Goal: Check status

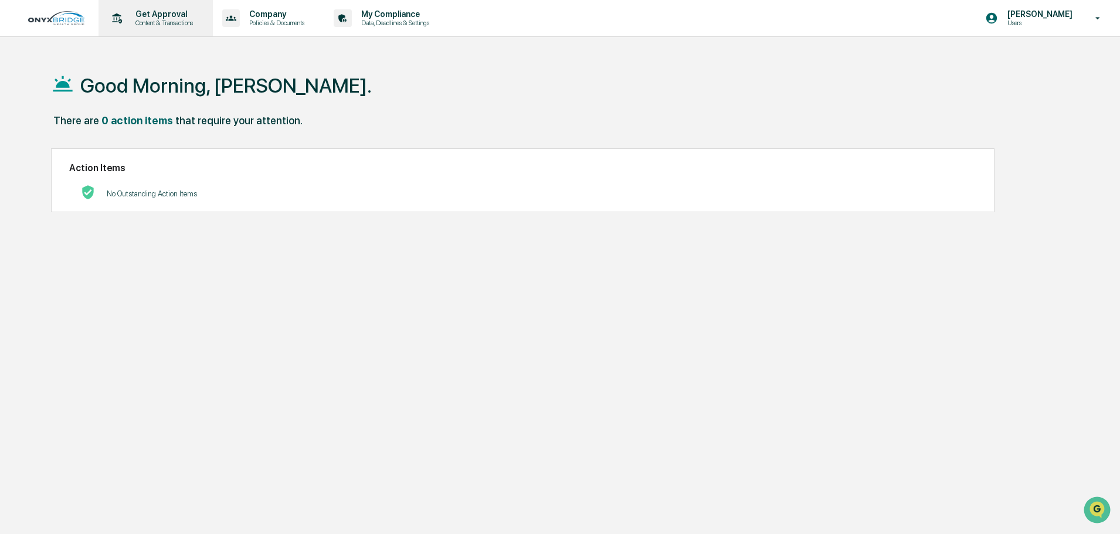
click at [154, 23] on p "Content & Transactions" at bounding box center [162, 23] width 73 height 8
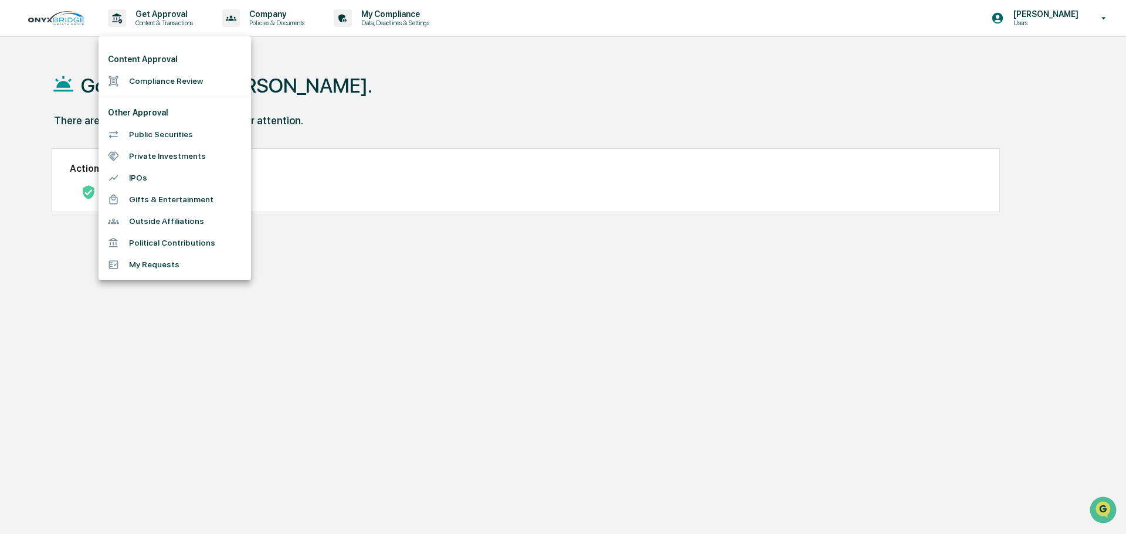
click at [328, 83] on div at bounding box center [563, 267] width 1126 height 534
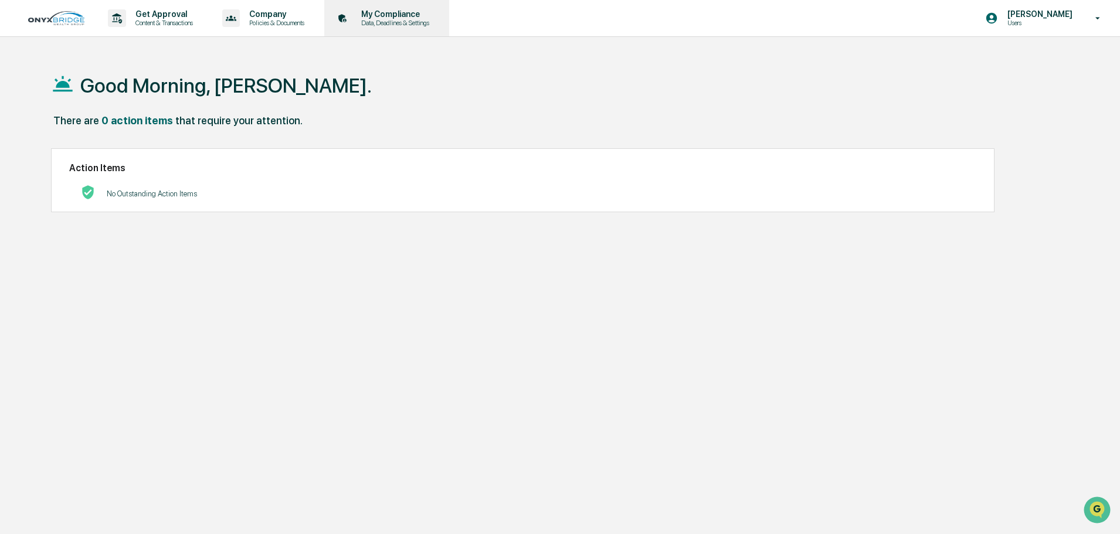
click at [398, 23] on p "Data, Deadlines & Settings" at bounding box center [393, 23] width 83 height 8
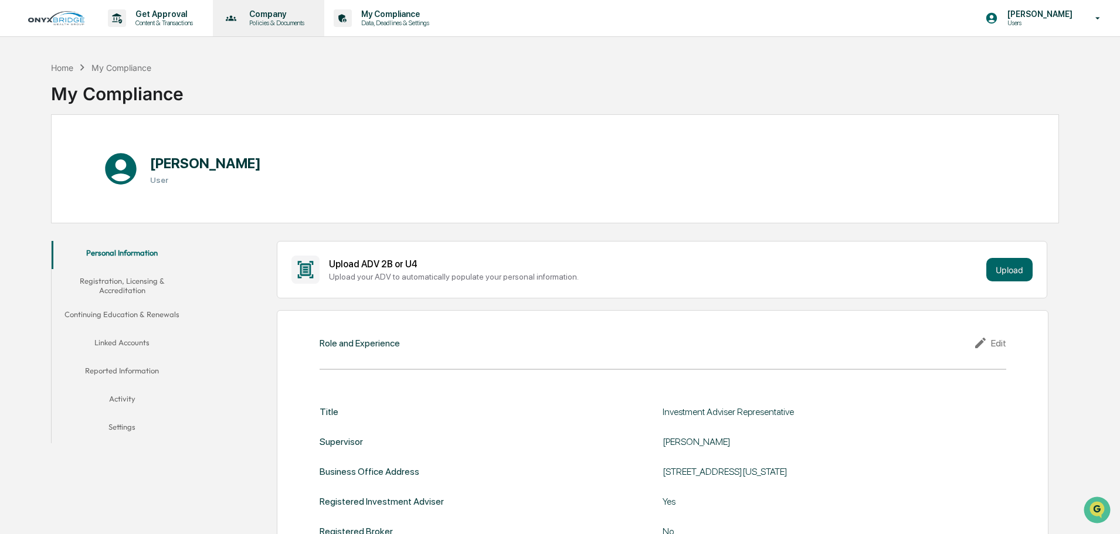
click at [256, 22] on p "Policies & Documents" at bounding box center [275, 23] width 70 height 8
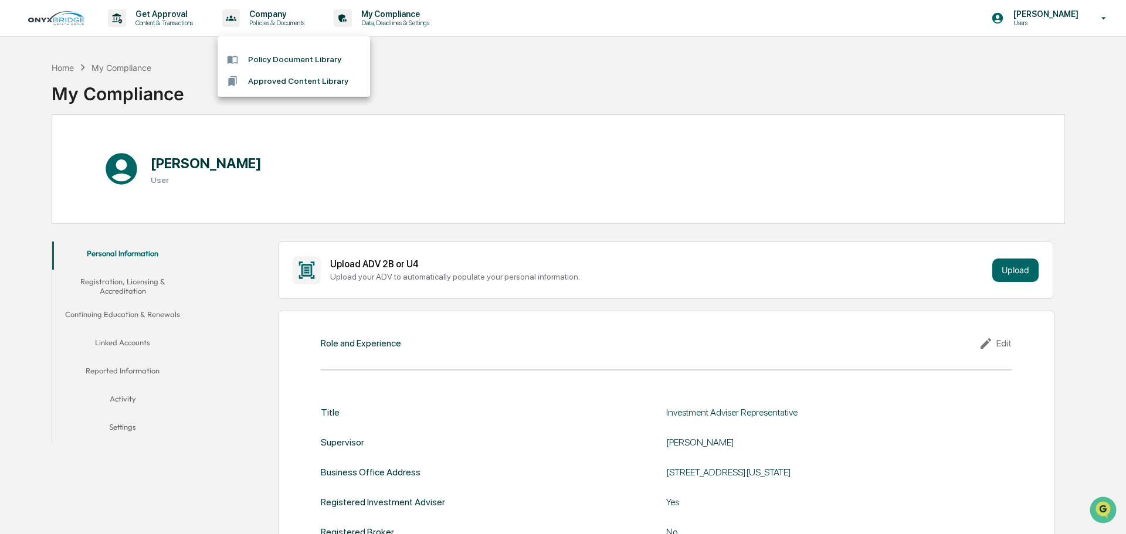
click at [173, 21] on div at bounding box center [563, 267] width 1126 height 534
click at [173, 21] on p "Content & Transactions" at bounding box center [162, 23] width 73 height 8
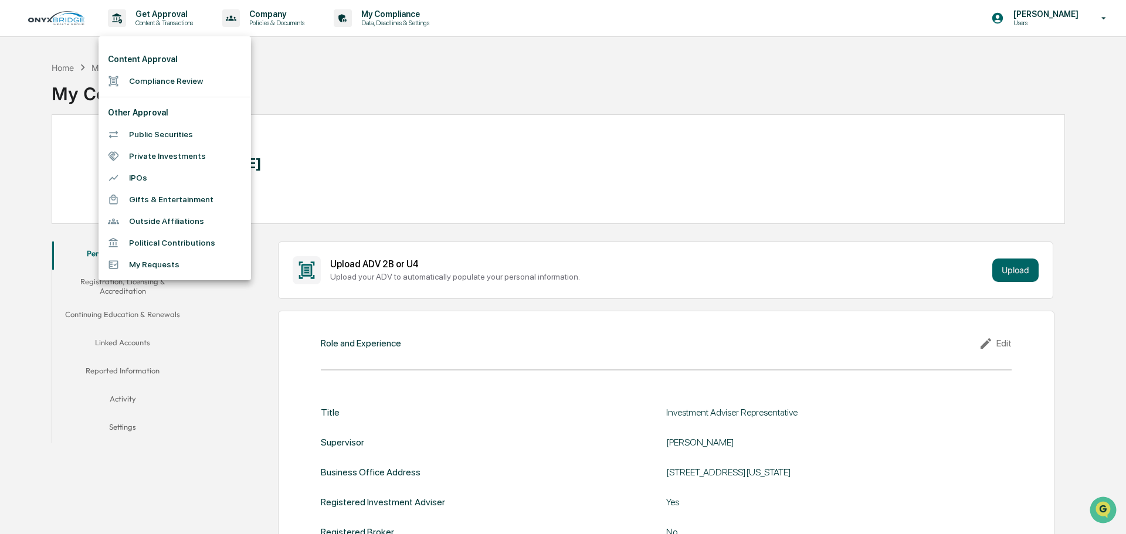
click at [169, 270] on li "My Requests" at bounding box center [175, 265] width 152 height 22
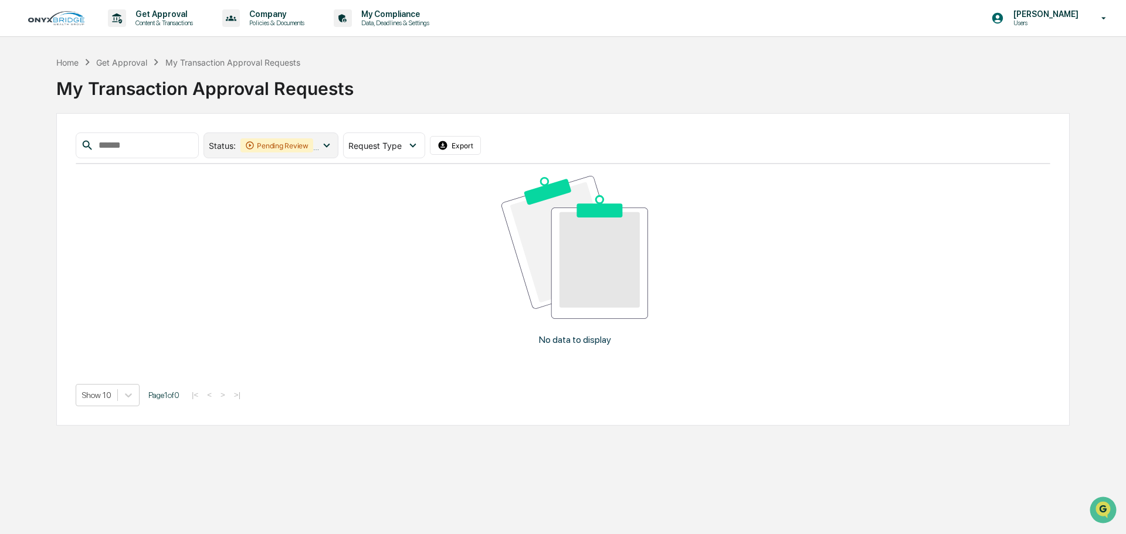
click at [308, 147] on div "Pending Review" at bounding box center [276, 145] width 73 height 14
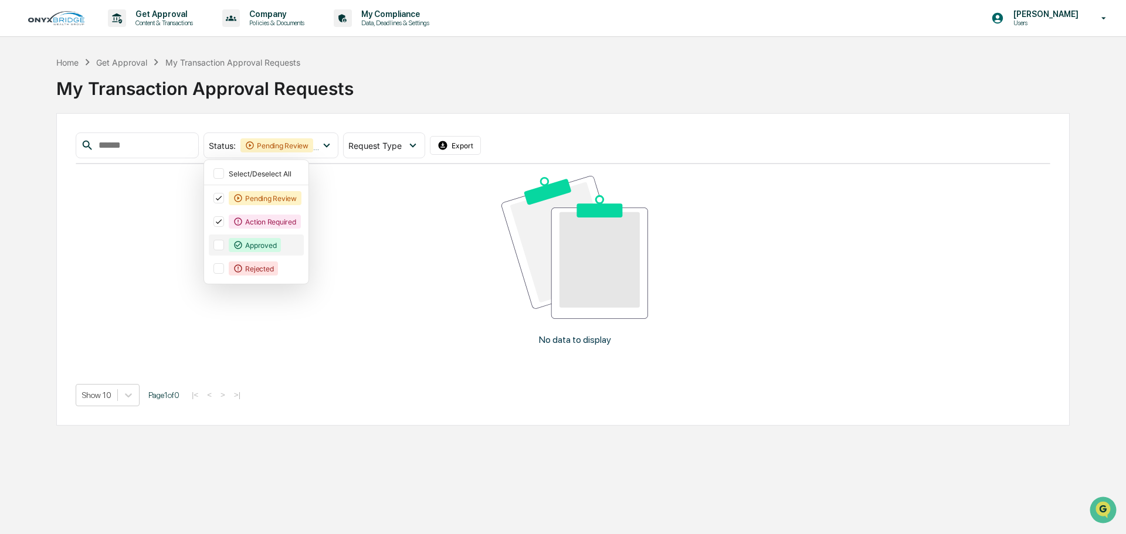
click at [224, 249] on div at bounding box center [218, 245] width 11 height 11
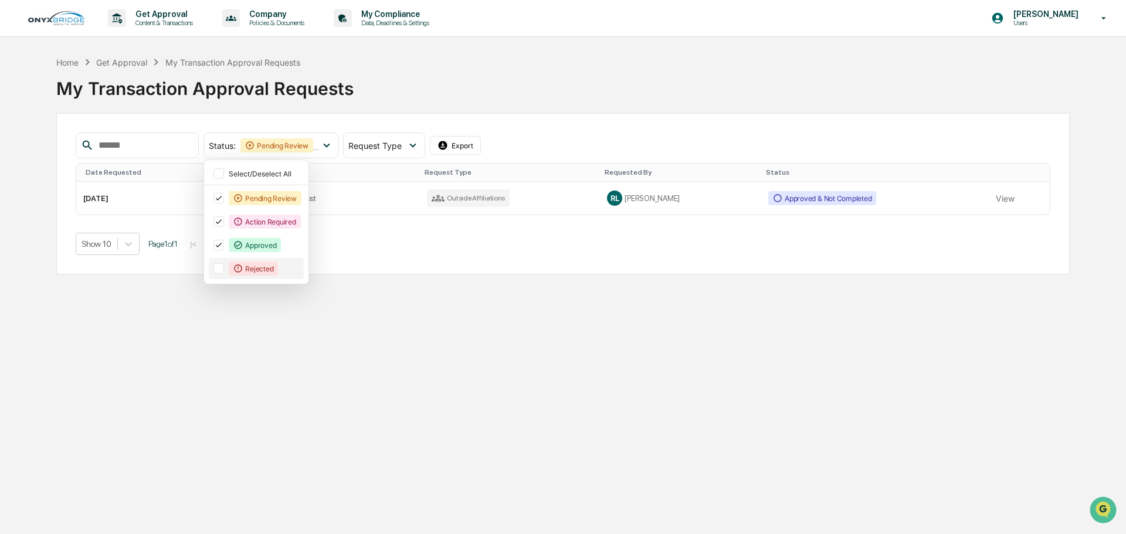
click at [224, 267] on div at bounding box center [218, 268] width 11 height 11
click at [267, 415] on div "Get Approval Content & Transactions Company Policies & Documents My Compliance …" at bounding box center [563, 267] width 1126 height 534
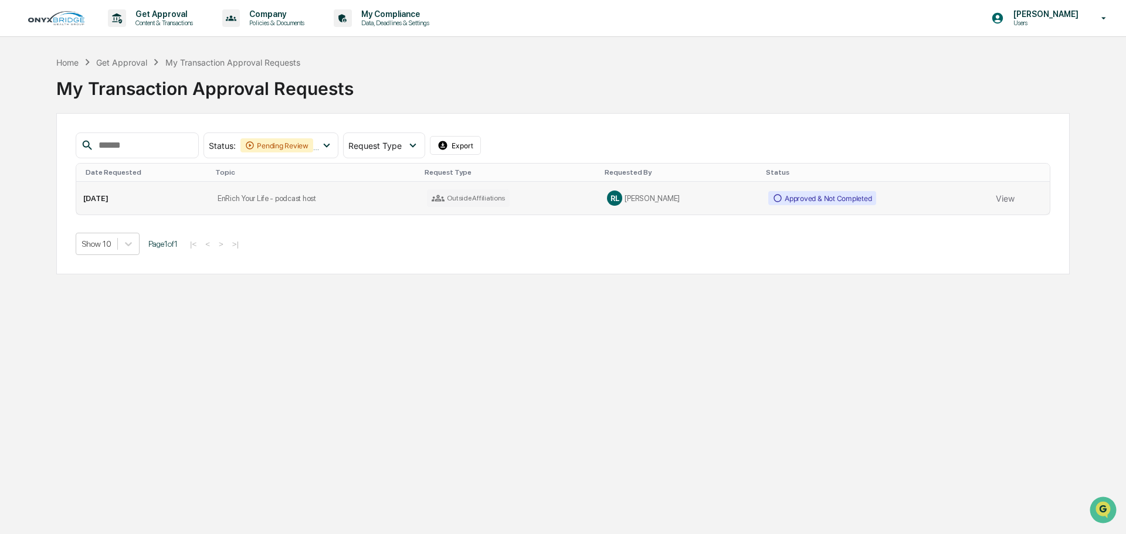
click at [812, 198] on div "Approved & Not Completed" at bounding box center [822, 198] width 108 height 14
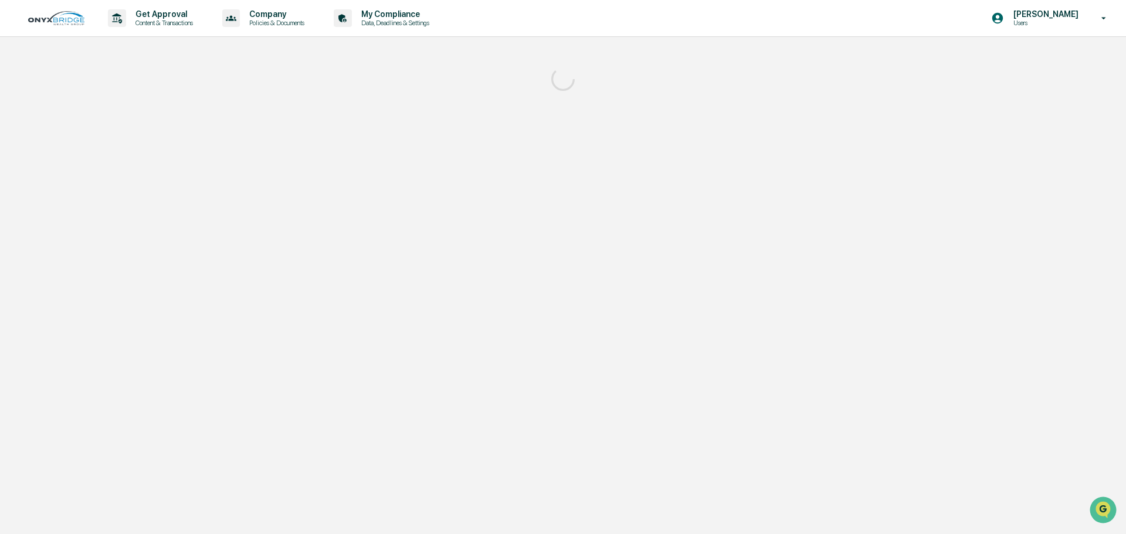
click at [812, 198] on div "Get Approval Content & Transactions Company Policies & Documents My Compliance …" at bounding box center [563, 267] width 1126 height 534
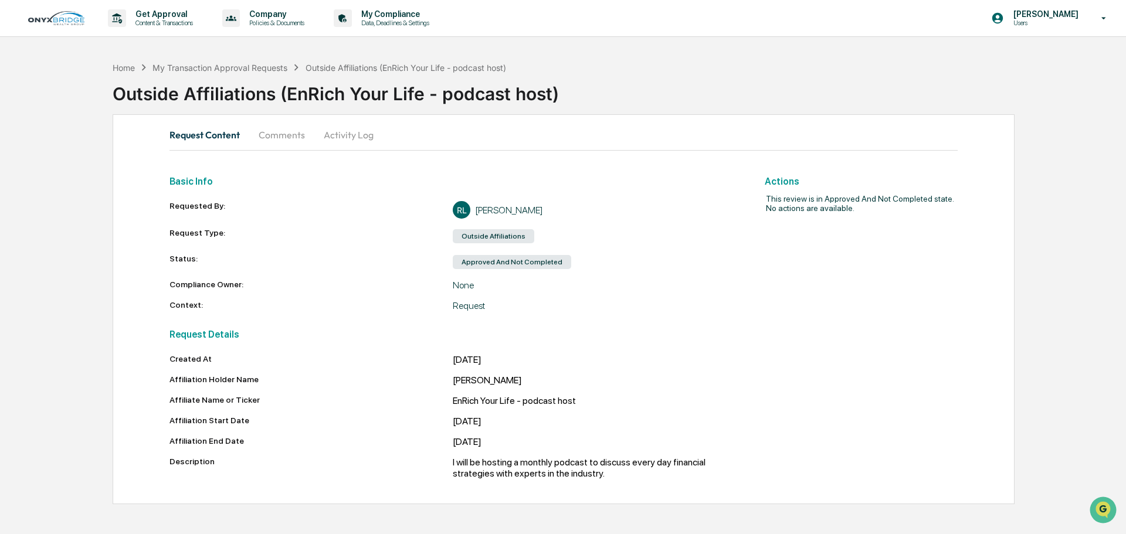
click at [286, 133] on button "Comments" at bounding box center [281, 135] width 65 height 28
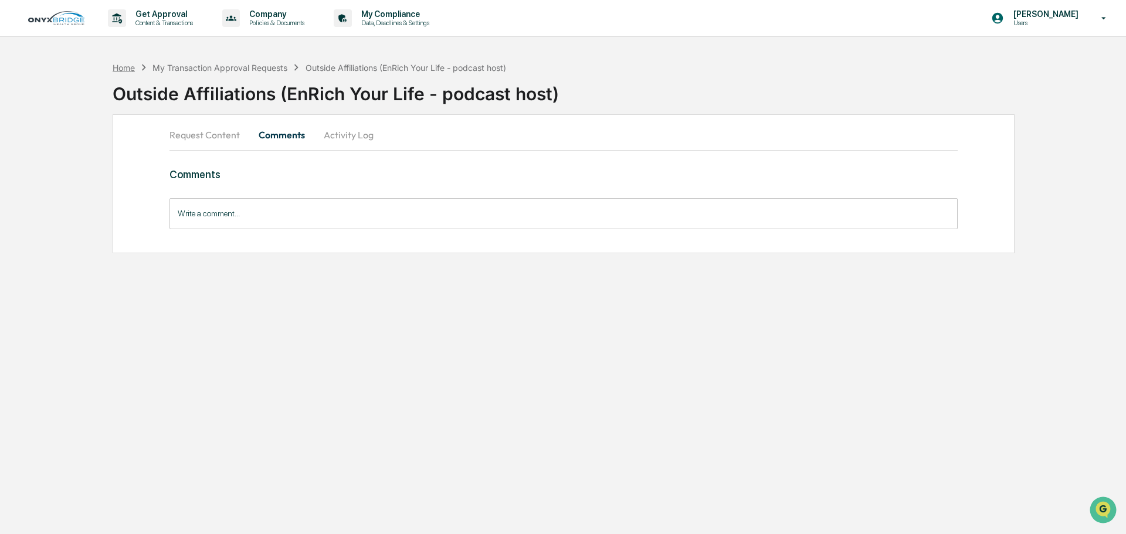
click at [134, 71] on div "Home" at bounding box center [124, 68] width 22 height 10
